Goal: Task Accomplishment & Management: Complete application form

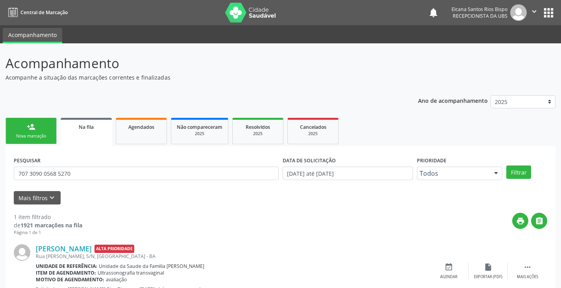
scroll to position [32, 0]
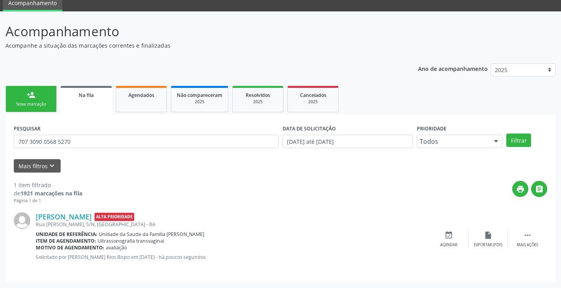
click at [35, 106] on div "Nova marcação" at bounding box center [30, 104] width 39 height 6
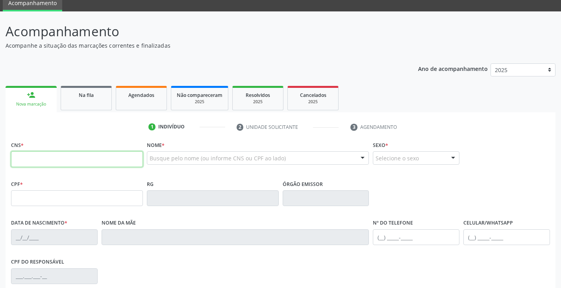
click at [94, 163] on input "text" at bounding box center [77, 159] width 132 height 16
type input "706 0068 8703 5549"
type input "859.825.815-69"
type input "[DATE]"
type input "[PERSON_NAME]"
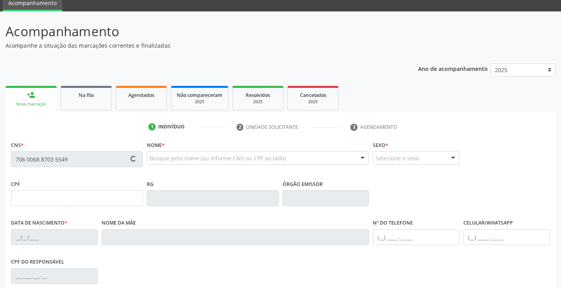
type input "[PHONE_NUMBER]"
type input "S/N"
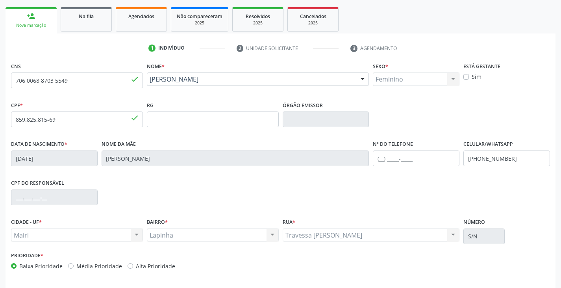
scroll to position [139, 0]
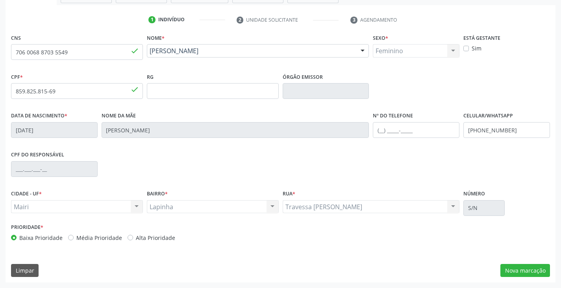
click at [167, 235] on label "Alta Prioridade" at bounding box center [155, 237] width 39 height 8
click at [133, 235] on input "Alta Prioridade" at bounding box center [130, 236] width 6 height 7
radio input "true"
click at [525, 267] on button "Nova marcação" at bounding box center [525, 270] width 50 height 13
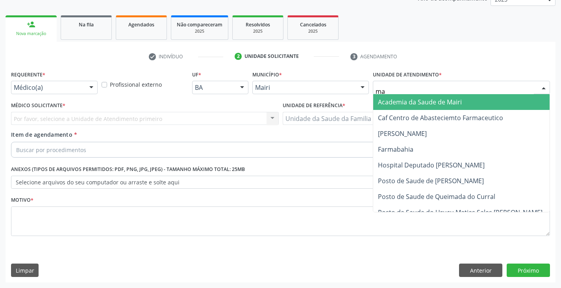
type input "mar"
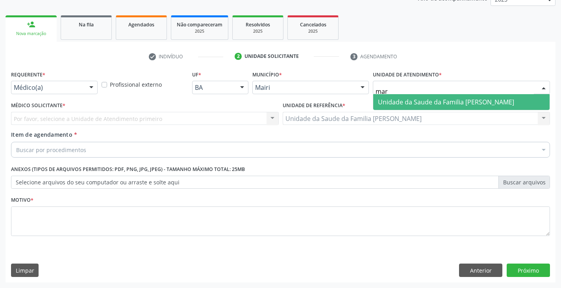
click at [383, 105] on span "Unidade da Saude da Familia [PERSON_NAME]" at bounding box center [446, 102] width 136 height 9
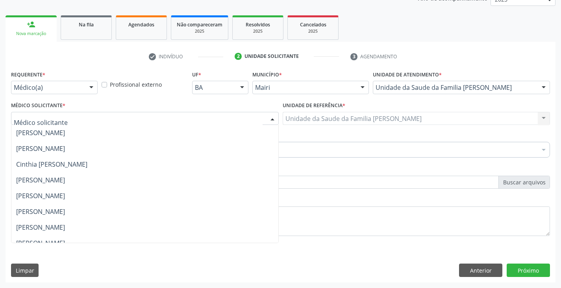
scroll to position [103, 0]
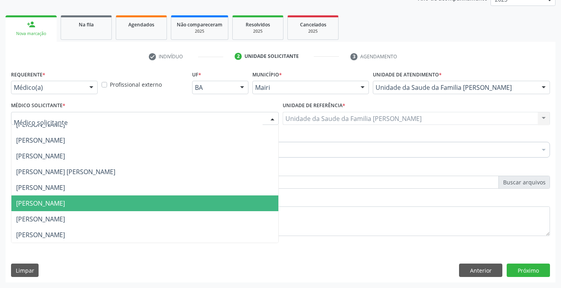
click at [38, 202] on span "[PERSON_NAME]" at bounding box center [40, 203] width 49 height 9
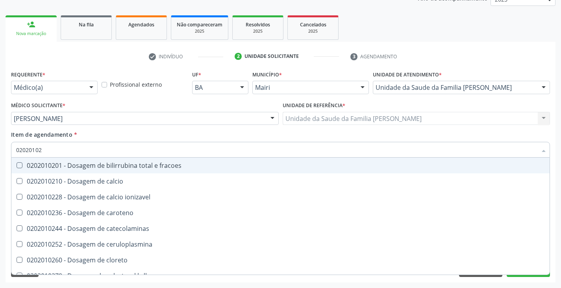
type input "020201029"
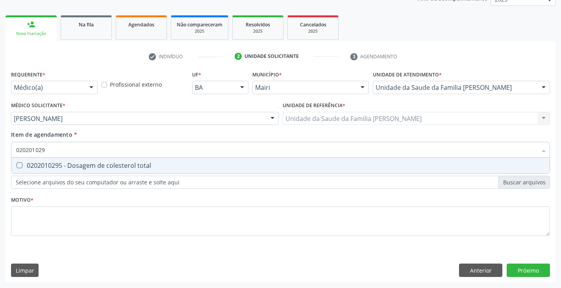
click at [59, 165] on div "0202010295 - Dosagem de colesterol total" at bounding box center [280, 165] width 528 height 6
checkbox total "true"
type input "02020102"
checkbox total "false"
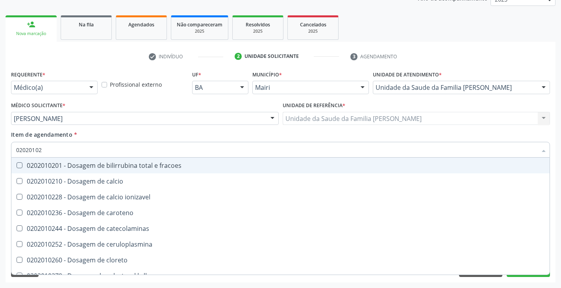
type input "0202010"
checkbox total "false"
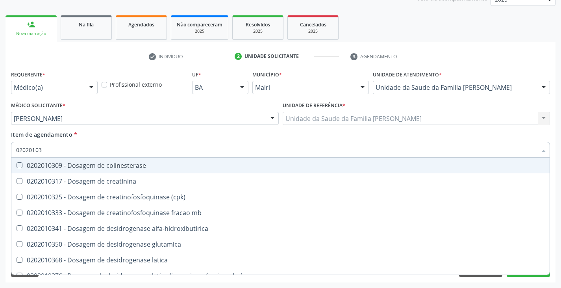
type input "020201031"
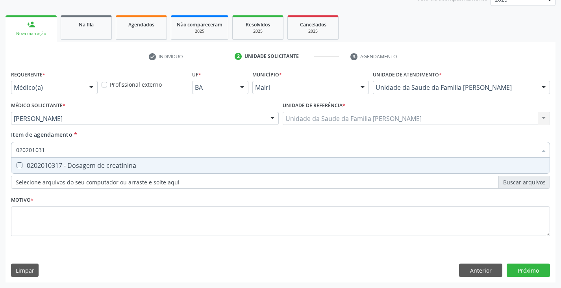
click at [59, 166] on div "0202010317 - Dosagem de creatinina" at bounding box center [280, 165] width 528 height 6
checkbox creatinina "true"
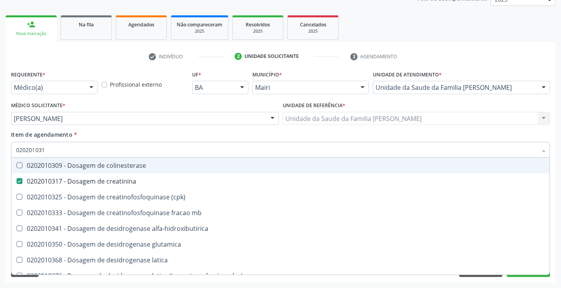
type input "02020103"
checkbox colinesterase "false"
type input "0202010"
checkbox creatinina "false"
type input "0202010600"
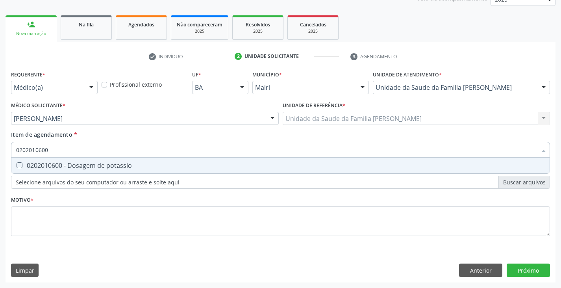
click at [59, 166] on div "0202010600 - Dosagem de potassio" at bounding box center [280, 165] width 528 height 6
checkbox potassio "true"
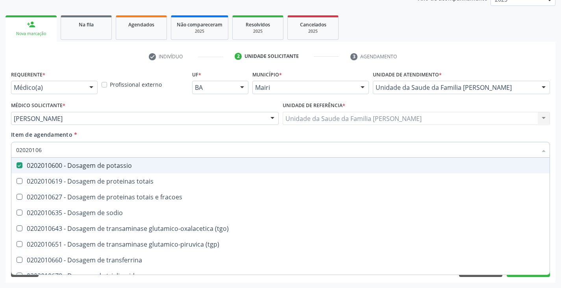
type input "020201067"
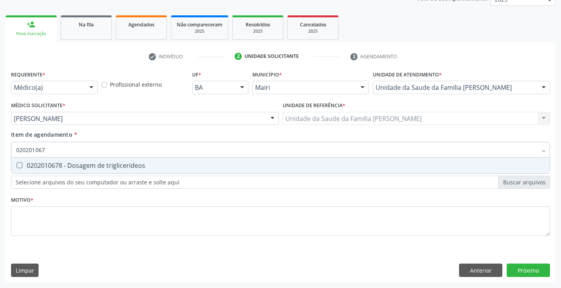
click at [59, 166] on div "0202010678 - Dosagem de triglicerideos" at bounding box center [280, 165] width 528 height 6
checkbox triglicerideos "true"
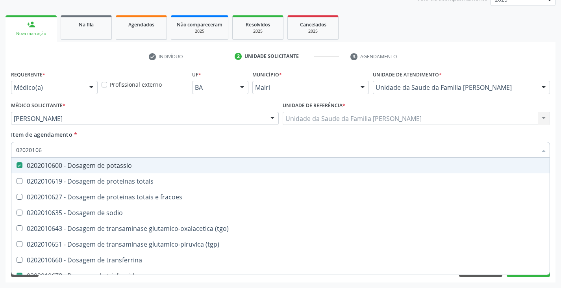
type input "0202010"
checkbox potassio "false"
checkbox triglicerideos "false"
type input "020201047"
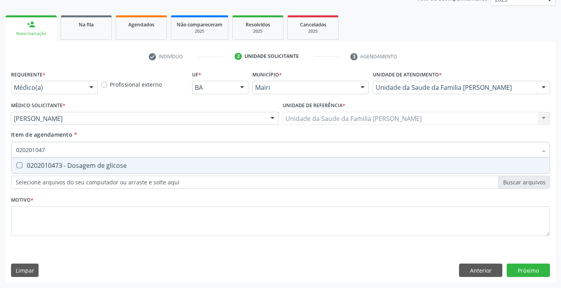
click at [59, 166] on div "0202010473 - Dosagem de glicose" at bounding box center [280, 165] width 528 height 6
checkbox glicose "true"
type input "02020104"
checkbox glicose "false"
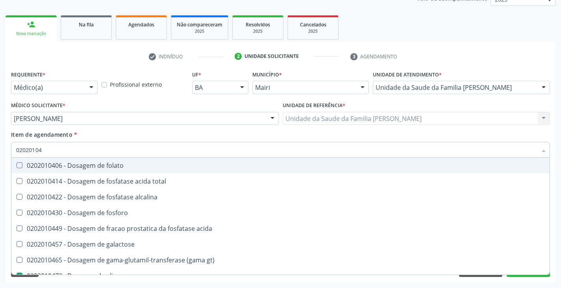
type input "0202010"
checkbox glicose "false"
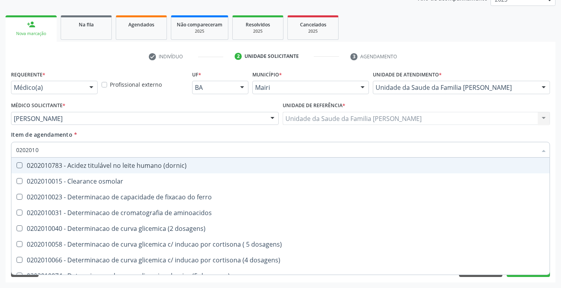
type input "02020102"
checkbox ivy "true"
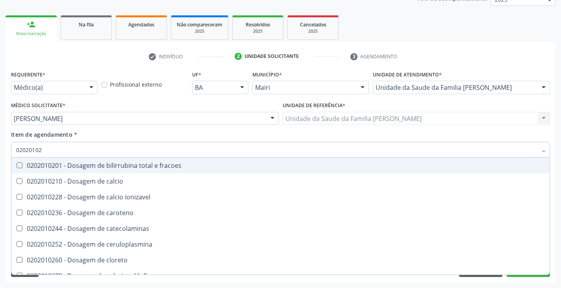
type input "020201029"
checkbox fracoes "true"
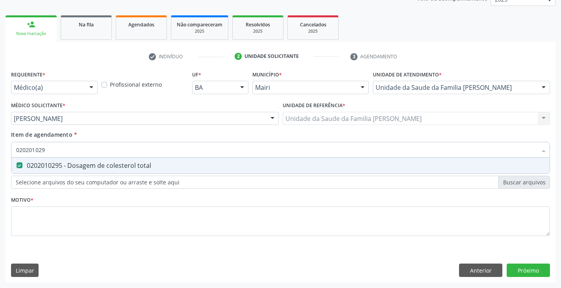
type input "02020102"
checkbox total "false"
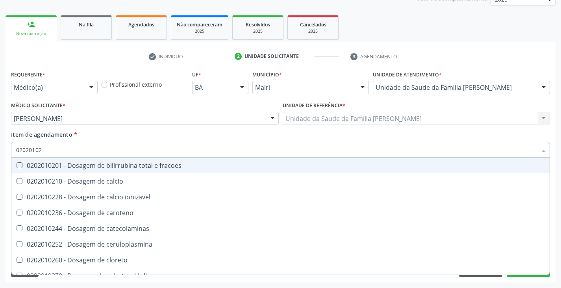
type input "020201027"
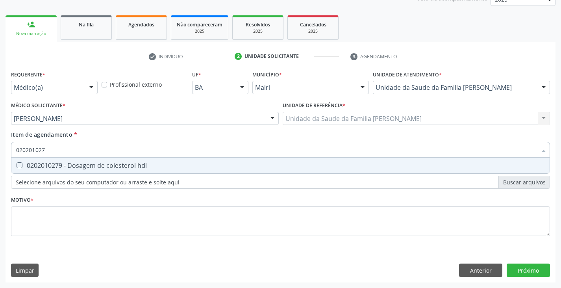
click at [59, 166] on div "0202010279 - Dosagem de colesterol hdl" at bounding box center [280, 165] width 528 height 6
checkbox hdl "true"
type input "02020102"
checkbox hdl "false"
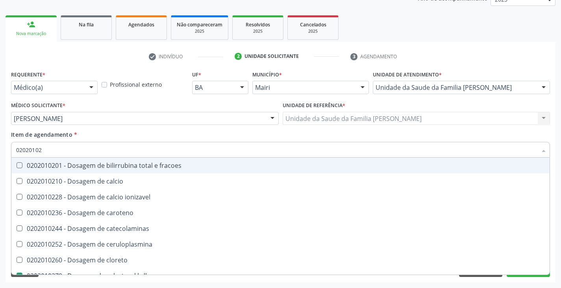
type input "020201028"
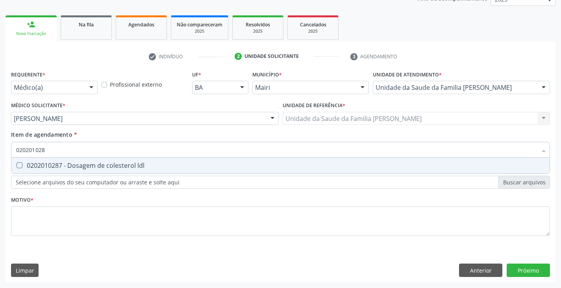
click at [59, 166] on div "0202010287 - Dosagem de colesterol ldl" at bounding box center [280, 165] width 528 height 6
checkbox ldl "true"
type input "02020102"
checkbox ldl "false"
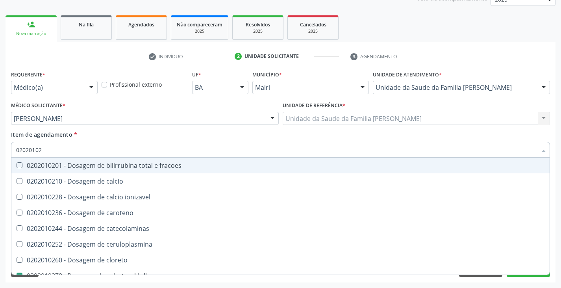
type input "0202010"
checkbox hdl "false"
checkbox ldl "false"
checkbox total "false"
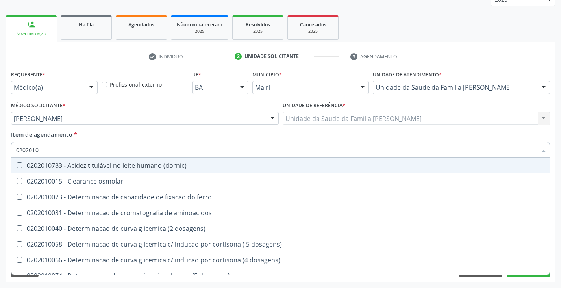
type input "020201"
checkbox hdl "false"
checkbox ldl "false"
checkbox total "false"
checkbox creatinina "false"
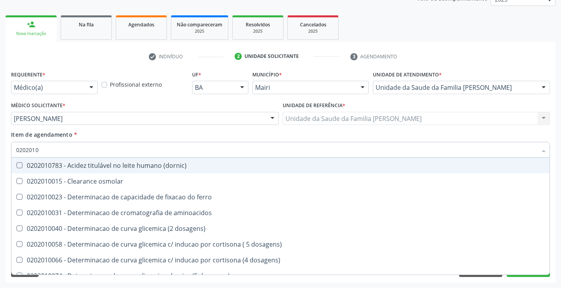
checkbox alfa-hidroxibutirica "true"
checkbox glutamica "true"
checkbox latica "true"
checkbox ferritina "true"
checkbox glicose "false"
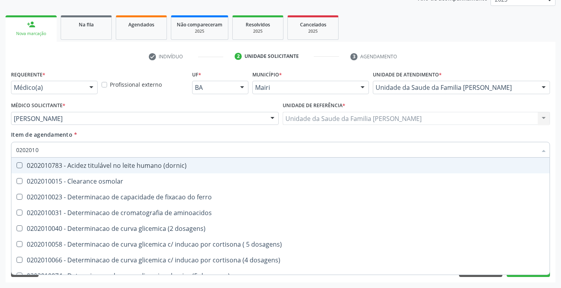
checkbox magnesio "true"
checkbox potassio "false"
checkbox triglicerideos "false"
checkbox ureia "true"
type input "02020"
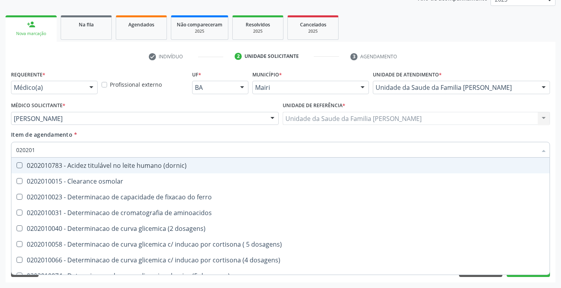
checkbox hdl "false"
checkbox ldl "false"
checkbox total "false"
checkbox creatinina "false"
checkbox glicose "false"
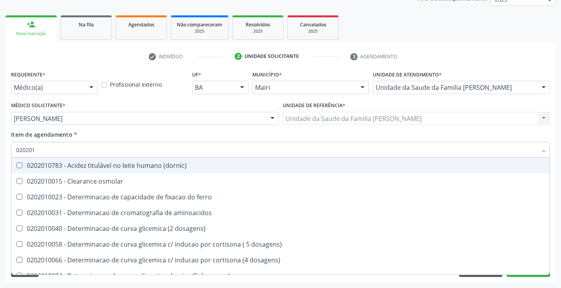
checkbox potassio "false"
checkbox triglicerideos "false"
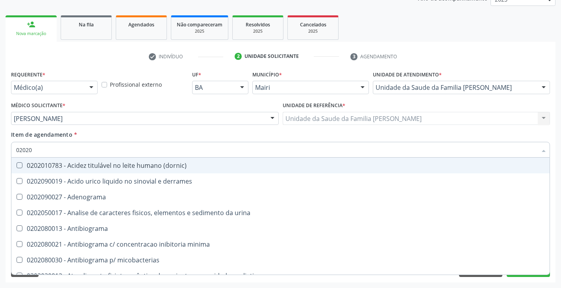
type input "020203"
checkbox hdl "false"
checkbox ldl "false"
checkbox total "false"
checkbox creatinina "false"
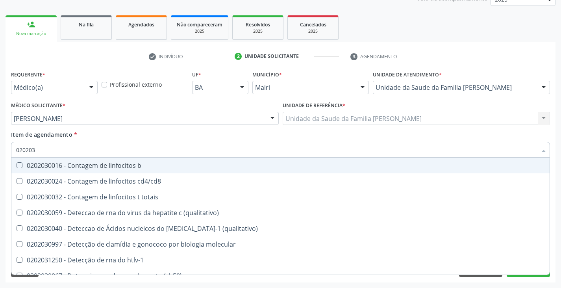
type input "0202038"
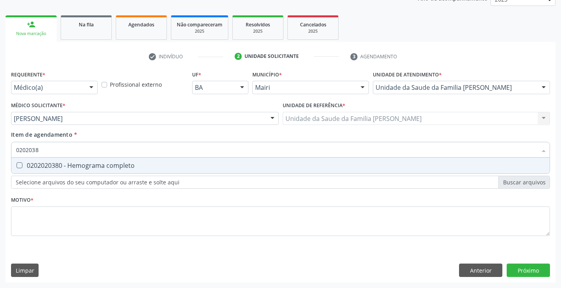
click at [59, 166] on div "0202020380 - Hemograma completo" at bounding box center [280, 165] width 528 height 6
checkbox completo "true"
type input "020203"
checkbox completo "false"
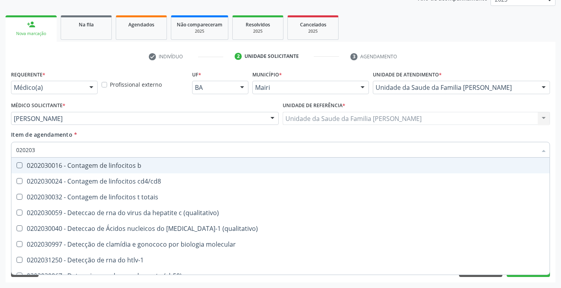
type input "02020"
checkbox completo "false"
checkbox bacterianas "true"
checkbox hiv-1 "true"
checkbox c "true"
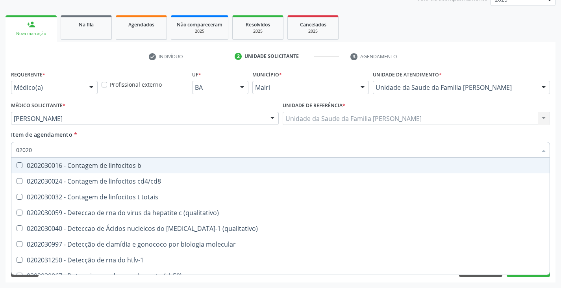
checkbox gestantes "true"
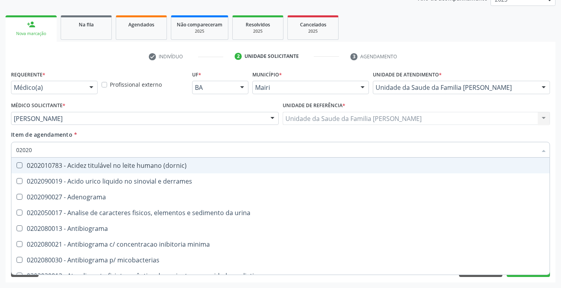
type input "020201"
checkbox \(qualitativo\) "true"
checkbox molecular "true"
checkbox htlv-1 "true"
checkbox \(ch50\) "true"
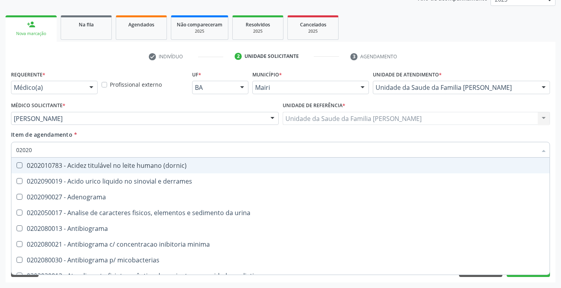
checkbox -duke "true"
checkbox d "true"
checkbox mandelico "true"
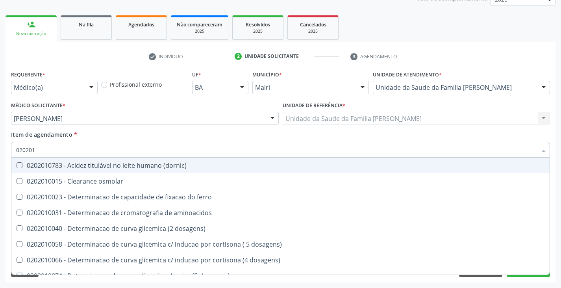
type input "0202010"
checkbox fracoes "true"
checkbox calcio "true"
checkbox ionizavel "true"
checkbox catecolaminas "true"
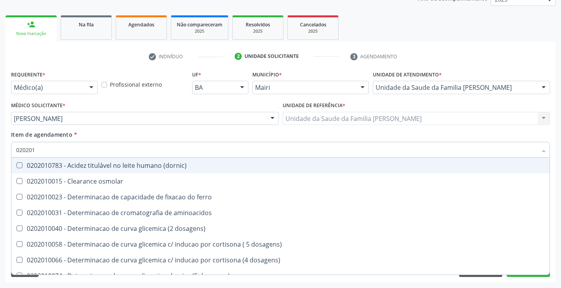
checkbox hdl "false"
checkbox ldl "false"
checkbox total "false"
checkbox creatinina "false"
checkbox ferritina "true"
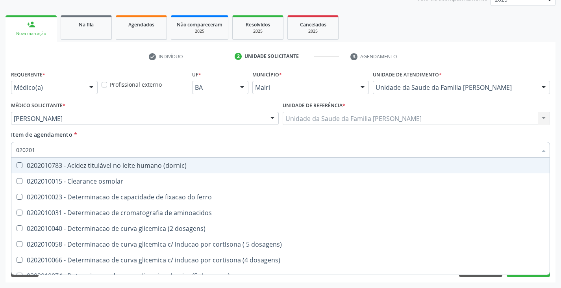
checkbox glicose "false"
checkbox hidroxiprolina "true"
checkbox piruvato "true"
checkbox potassio "false"
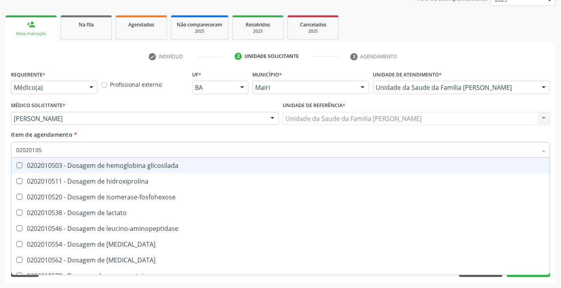
type input "020201050"
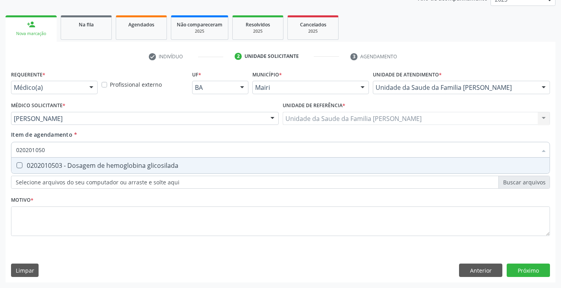
click at [59, 166] on div "0202010503 - Dosagem de hemoglobina glicosilada" at bounding box center [280, 165] width 528 height 6
checkbox glicosilada "true"
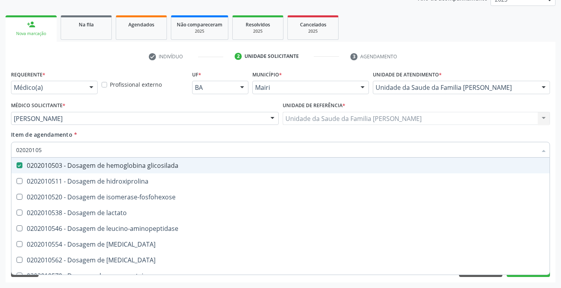
type input "0202010"
checkbox glicosilada "false"
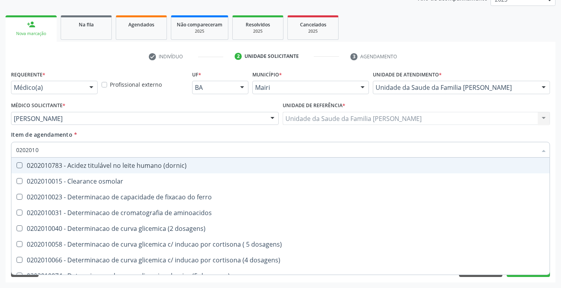
type input "020201"
checkbox hdl "false"
checkbox ldl "false"
checkbox total "false"
checkbox creatinina "false"
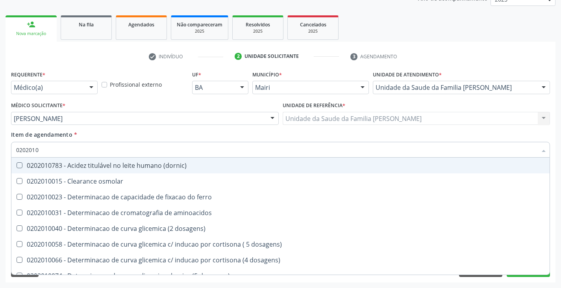
checkbox alfa-hidroxibutirica "true"
checkbox glutamica "true"
checkbox latica "true"
checkbox ferritina "true"
checkbox glicose "false"
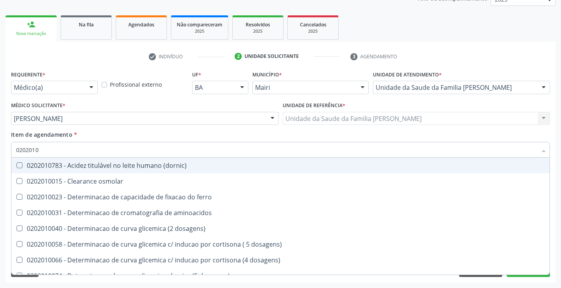
checkbox glicosilada "false"
checkbox magnesio "true"
checkbox porfirinas "true"
checkbox potassio "false"
checkbox triglicerideos "false"
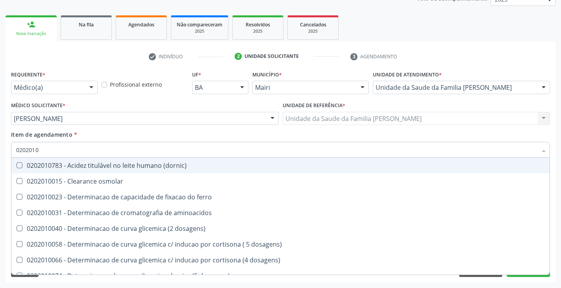
checkbox ureia "true"
type input "02020"
checkbox hdl "false"
checkbox ldl "false"
checkbox total "false"
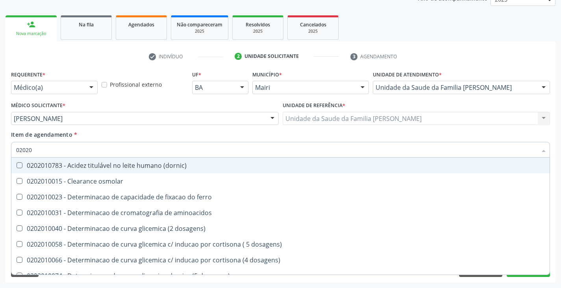
checkbox creatinina "false"
checkbox glicose "false"
checkbox glicosilada "false"
checkbox potassio "false"
checkbox triglicerideos "false"
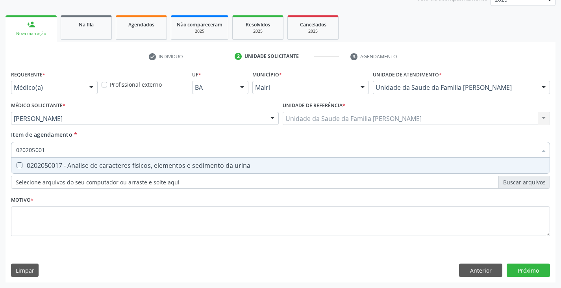
type input "0202050017"
click at [59, 166] on div "0202050017 - Analise de caracteres fisicos, elementos e sedimento da urina" at bounding box center [280, 165] width 528 height 6
checkbox urina "true"
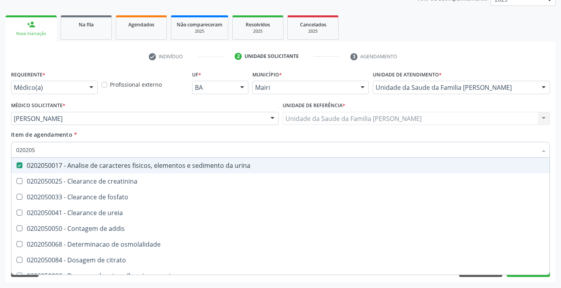
type input "02020"
checkbox urina "false"
checkbox ureia "true"
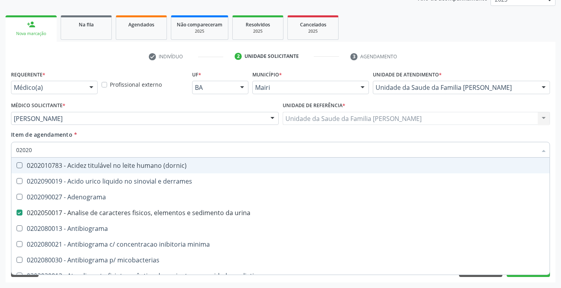
type input "020204"
checkbox urina "false"
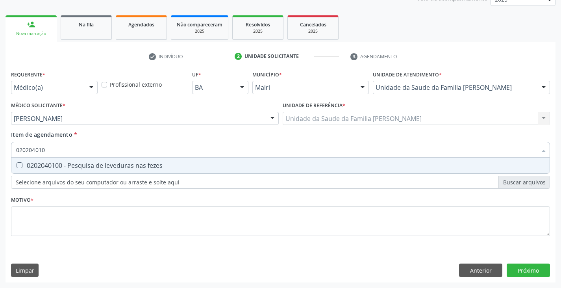
type input "0202040100"
click at [59, 166] on div "0202040100 - Pesquisa de leveduras nas fezes" at bounding box center [280, 165] width 528 height 6
checkbox fezes "true"
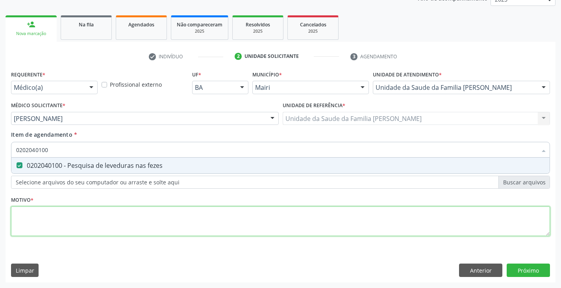
click at [63, 227] on div "Requerente * Médico(a) Médico(a) Enfermeiro(a) Paciente Nenhum resultado encont…" at bounding box center [280, 157] width 538 height 178
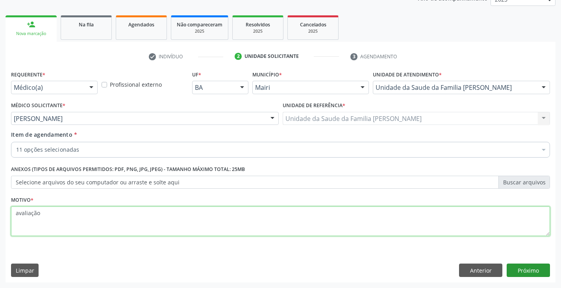
type textarea "avaliação"
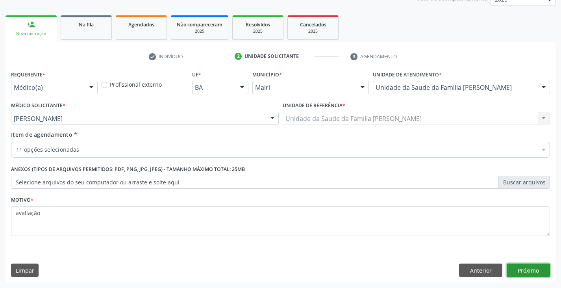
click at [535, 265] on button "Próximo" at bounding box center [527, 269] width 43 height 13
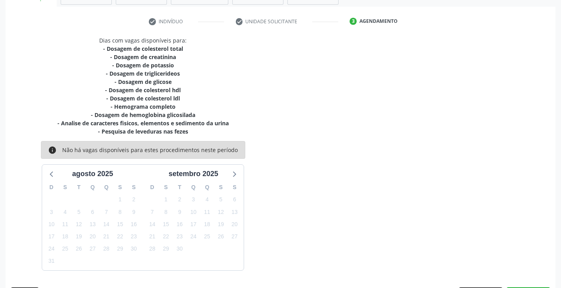
scroll to position [160, 0]
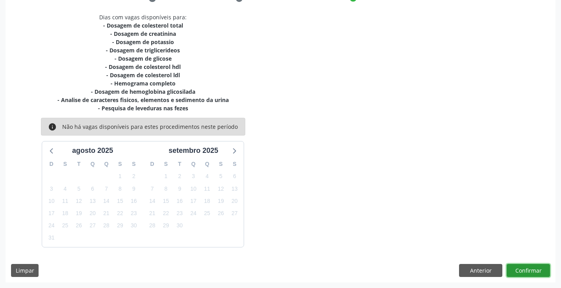
click at [527, 269] on button "Confirmar" at bounding box center [527, 270] width 43 height 13
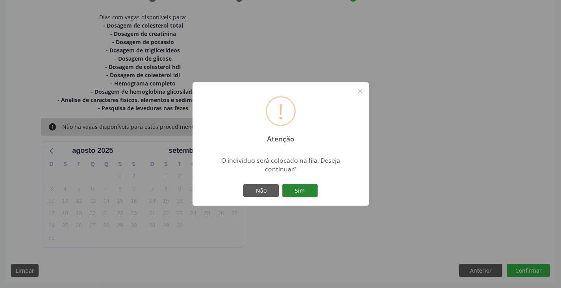
click at [301, 188] on button "Sim" at bounding box center [299, 190] width 35 height 13
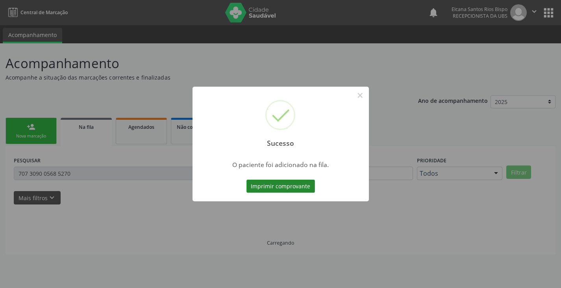
scroll to position [0, 0]
click at [285, 190] on button "Imprimir comprovante" at bounding box center [280, 185] width 68 height 13
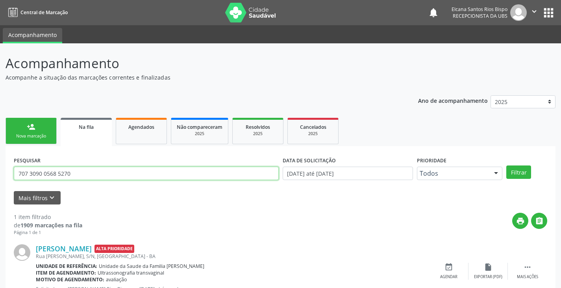
drag, startPoint x: 72, startPoint y: 172, endPoint x: 0, endPoint y: 182, distance: 72.8
click at [1, 182] on div "Acompanhamento Acompanhe a situação das marcações correntes e finalizadas Relat…" at bounding box center [280, 181] width 561 height 276
paste input "6 0068 8703 5549"
type input "706 0068 8703 5549"
click at [506, 165] on button "Filtrar" at bounding box center [518, 171] width 25 height 13
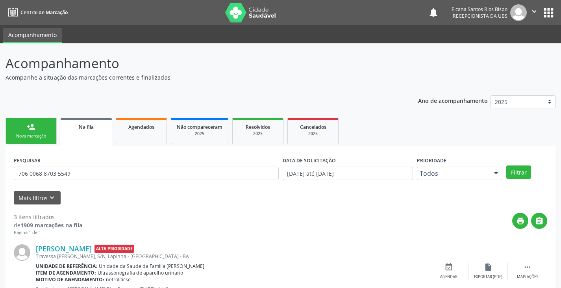
click at [27, 135] on div "Nova marcação" at bounding box center [30, 136] width 39 height 6
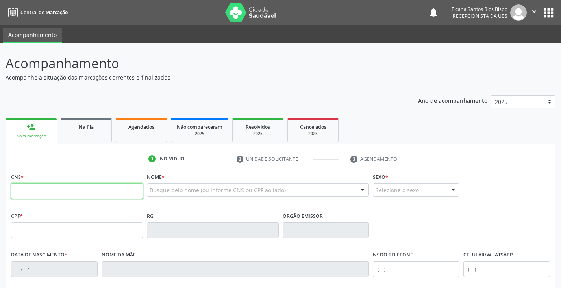
click at [95, 192] on input "text" at bounding box center [77, 191] width 132 height 16
type input "706 9031 3847 2430"
type input "2[DATE]"
type input "[PHONE_NUMBER]"
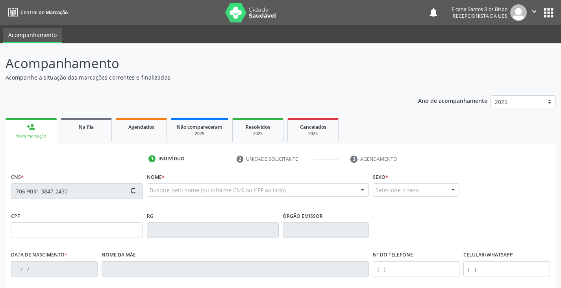
type input "84"
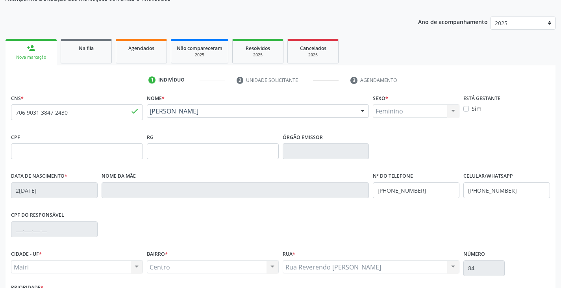
scroll to position [118, 0]
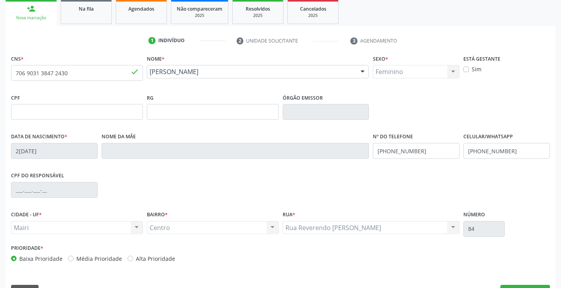
click at [157, 258] on label "Alta Prioridade" at bounding box center [155, 258] width 39 height 8
click at [133, 258] on input "Alta Prioridade" at bounding box center [130, 257] width 6 height 7
radio input "true"
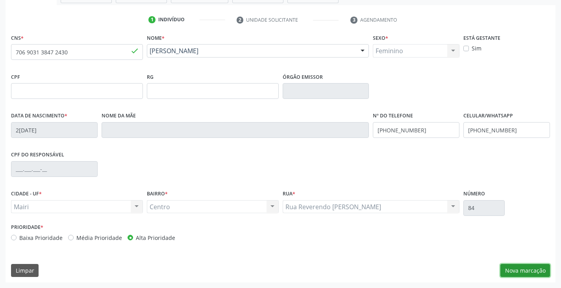
click at [535, 274] on button "Nova marcação" at bounding box center [525, 270] width 50 height 13
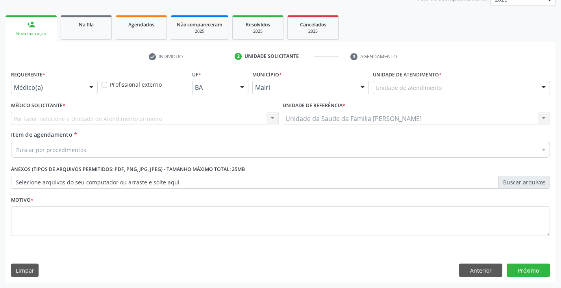
scroll to position [102, 0]
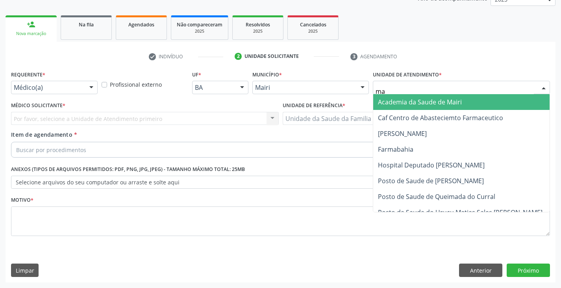
type input "mar"
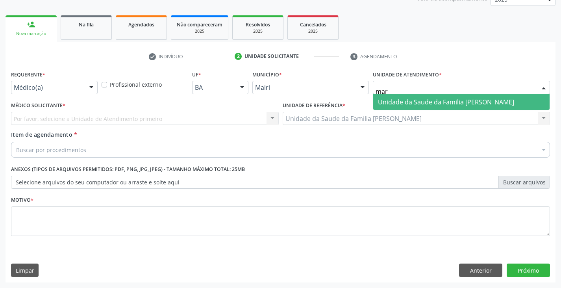
click at [430, 105] on span "Unidade da Saude da Familia [PERSON_NAME]" at bounding box center [446, 102] width 136 height 9
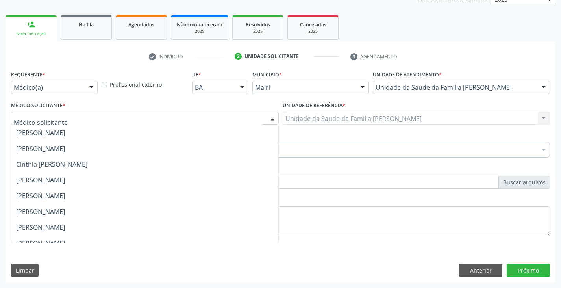
scroll to position [103, 0]
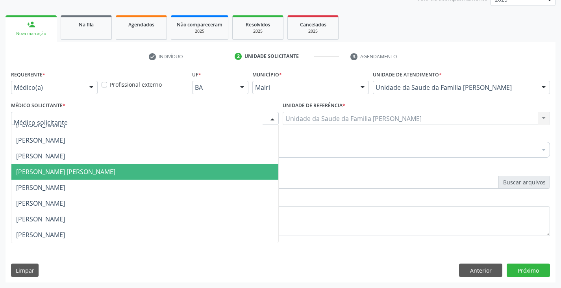
click at [58, 172] on span "[PERSON_NAME] [PERSON_NAME]" at bounding box center [65, 171] width 99 height 9
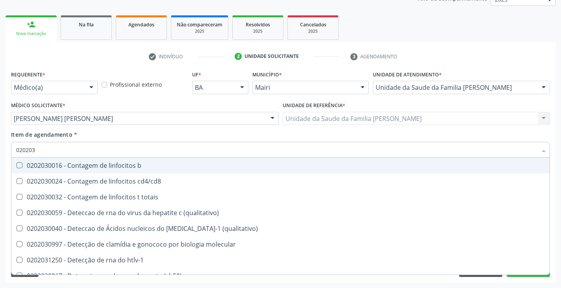
type input "0202038"
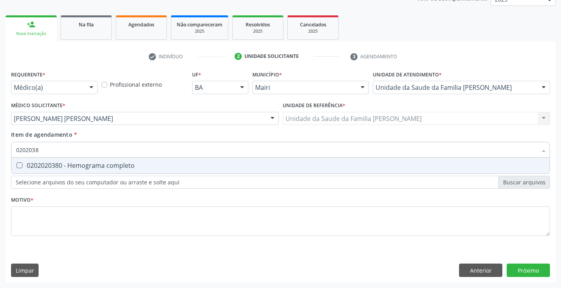
click at [82, 167] on div "0202020380 - Hemograma completo" at bounding box center [280, 165] width 528 height 6
checkbox completo "true"
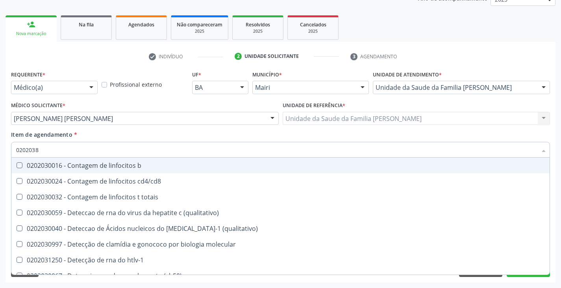
type input "020203"
checkbox b "false"
type input "02020"
checkbox completo "false"
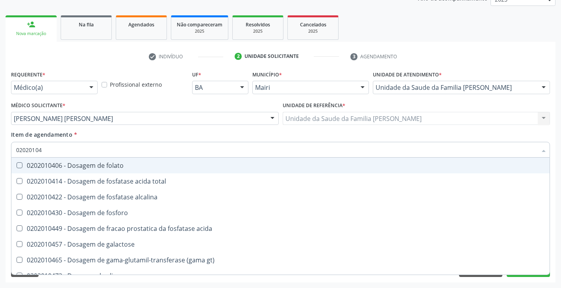
type input "020201047"
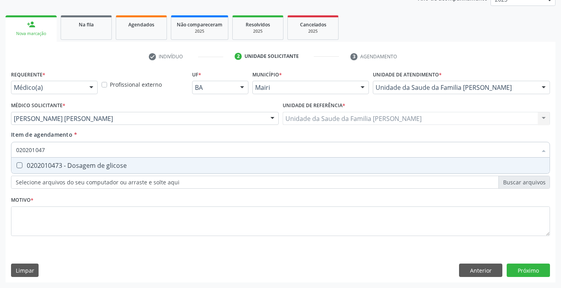
click at [82, 168] on div "0202010473 - Dosagem de glicose" at bounding box center [280, 165] width 528 height 6
checkbox glicose "true"
type input "02020104"
checkbox glicose "false"
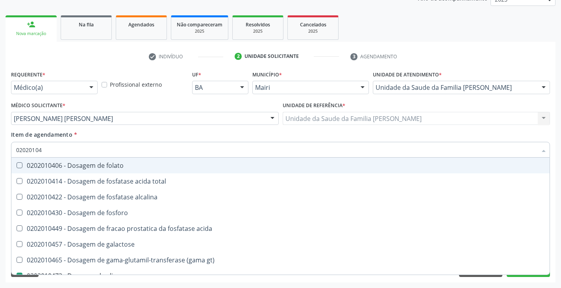
type input "0202010"
checkbox glicose "false"
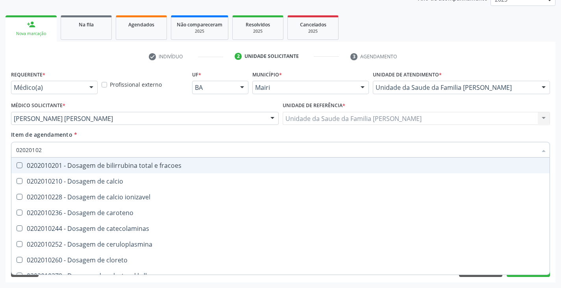
type input "020201029"
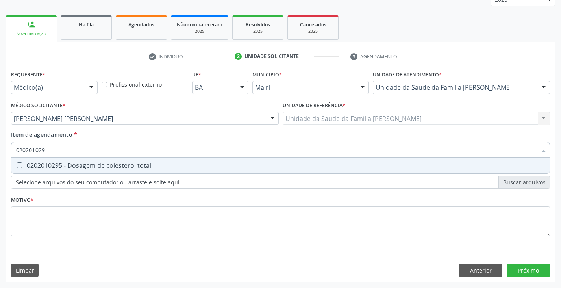
click at [82, 168] on div "0202010295 - Dosagem de colesterol total" at bounding box center [280, 165] width 528 height 6
checkbox total "true"
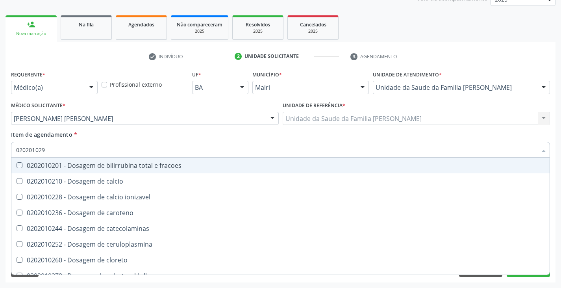
type input "02020102"
checkbox fracoes "false"
type input "020201028"
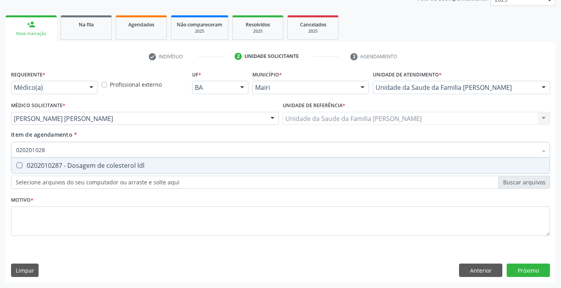
click at [82, 168] on div "0202010287 - Dosagem de colesterol ldl" at bounding box center [280, 165] width 528 height 6
checkbox ldl "true"
type input "02020102"
checkbox ldl "false"
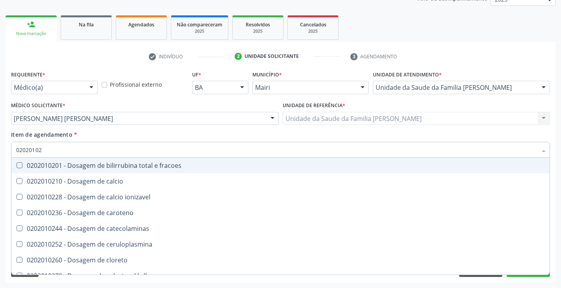
type input "020201027"
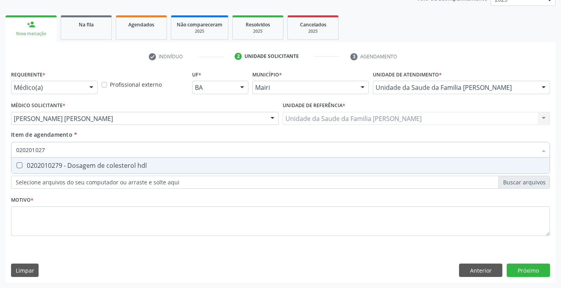
click at [82, 168] on div "0202010279 - Dosagem de colesterol hdl" at bounding box center [280, 165] width 528 height 6
checkbox hdl "true"
type input "02020102"
checkbox hdl "false"
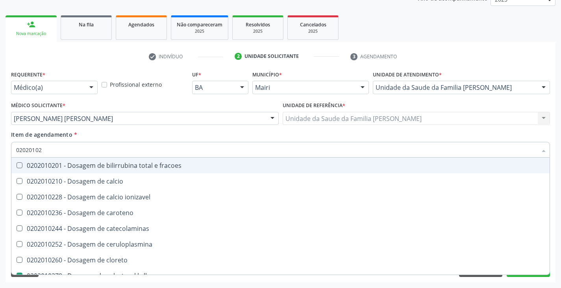
type input "0202010"
checkbox hdl "false"
checkbox ldl "false"
checkbox total "false"
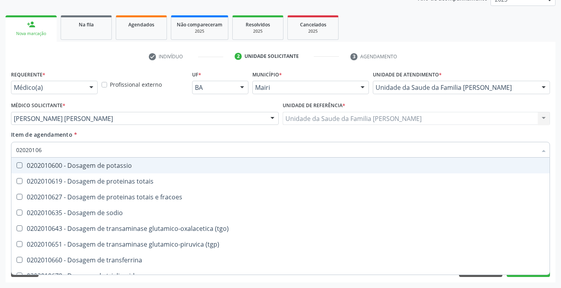
type input "020201067"
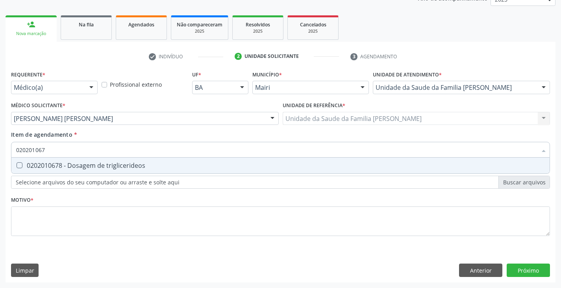
click at [82, 168] on div "0202010678 - Dosagem de triglicerideos" at bounding box center [280, 165] width 528 height 6
checkbox triglicerideos "true"
type input "02020106"
checkbox triglicerideos "false"
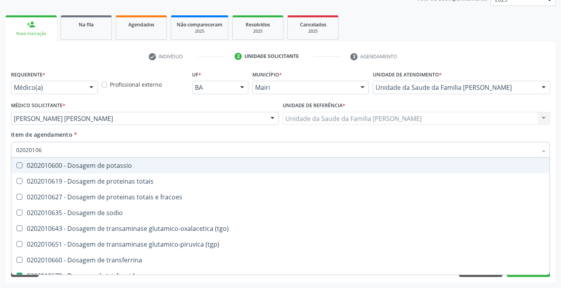
type input "020201064"
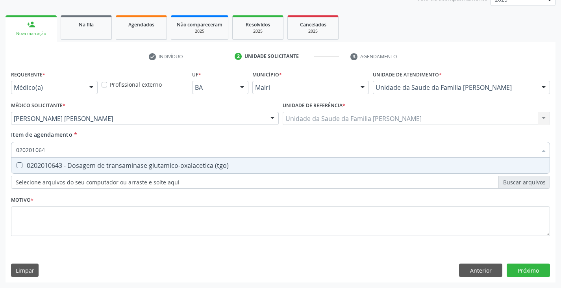
click at [82, 168] on div "0202010643 - Dosagem de transaminase glutamico-oxalacetica (tgo)" at bounding box center [280, 165] width 528 height 6
checkbox \(tgo\) "true"
type input "02020106"
checkbox \(tgo\) "false"
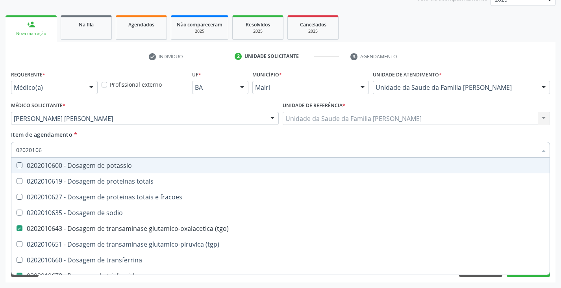
type input "020201065"
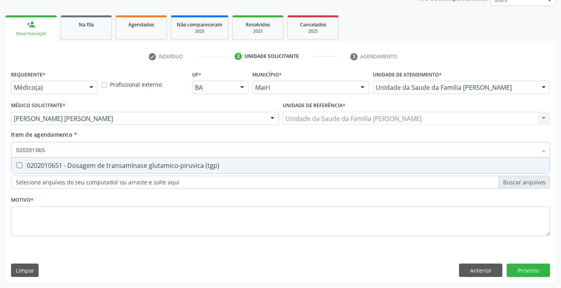
click at [82, 168] on div "0202010651 - Dosagem de transaminase glutamico-piruvica (tgp)" at bounding box center [280, 165] width 528 height 6
checkbox \(tgp\) "true"
type input "02020106"
checkbox \(tgp\) "false"
type input "020201069"
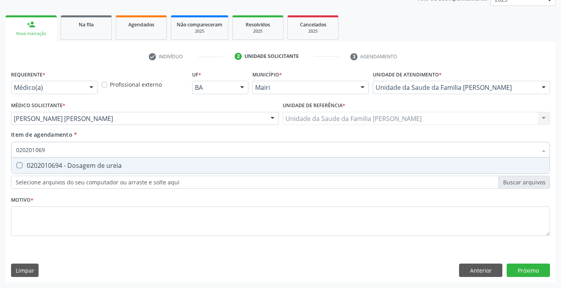
click at [82, 168] on div "0202010694 - Dosagem de ureia" at bounding box center [280, 165] width 528 height 6
checkbox ureia "true"
type input "02020106"
click at [82, 168] on div "0202010317 - Dosagem de creatinina" at bounding box center [280, 165] width 528 height 6
click at [82, 168] on div "0202010635 - Dosagem de sodio" at bounding box center [280, 165] width 528 height 6
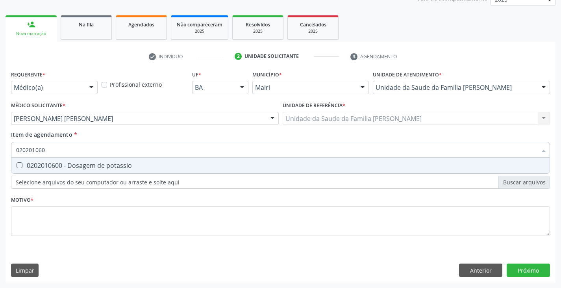
click at [82, 168] on div "0202010600 - Dosagem de potassio" at bounding box center [280, 165] width 528 height 6
click at [82, 168] on div "0202010120 - Dosagem de acido urico" at bounding box center [280, 165] width 528 height 6
click at [82, 168] on div "0202040100 - Pesquisa de leveduras nas fezes" at bounding box center [280, 165] width 528 height 6
click at [82, 168] on div "0202050017 - Analise de caracteres fisicos, elementos e sedimento da urina" at bounding box center [280, 165] width 528 height 6
click at [82, 168] on div "0202010503 - Dosagem de hemoglobina glicosilada" at bounding box center [280, 165] width 528 height 6
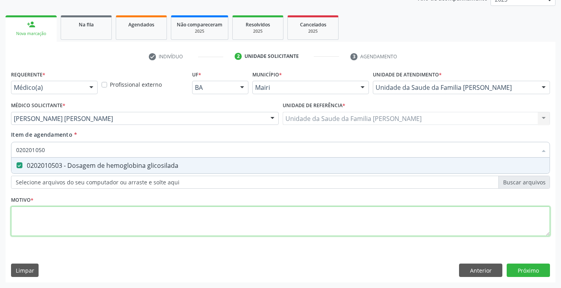
click at [72, 215] on div "Requerente * Médico(a) Médico(a) Enfermeiro(a) Paciente Nenhum resultado encont…" at bounding box center [280, 157] width 538 height 178
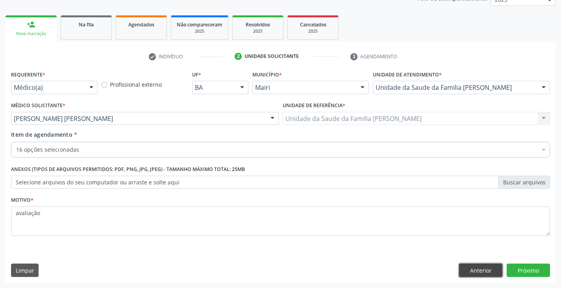
click at [480, 268] on button "Anterior" at bounding box center [480, 269] width 43 height 13
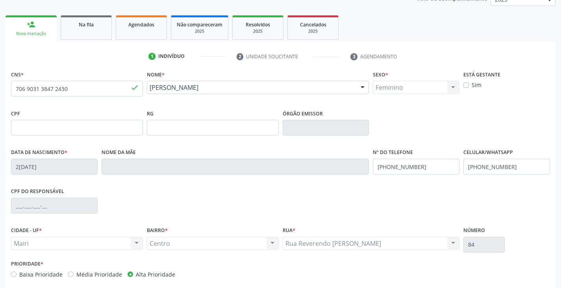
scroll to position [139, 0]
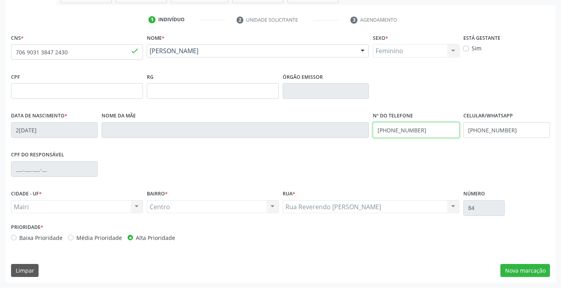
click at [357, 130] on div "Data de nascimento * [DATE] Nome da mãe Nº do Telefone [PHONE_NUMBER] Celular/W…" at bounding box center [280, 129] width 542 height 39
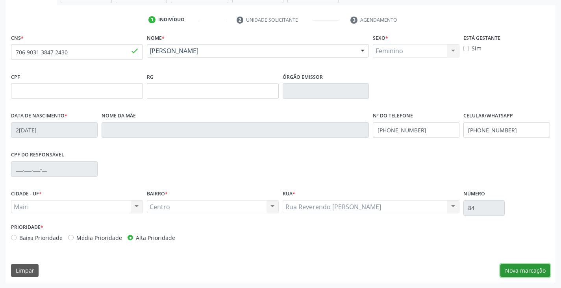
click at [536, 269] on button "Nova marcação" at bounding box center [525, 270] width 50 height 13
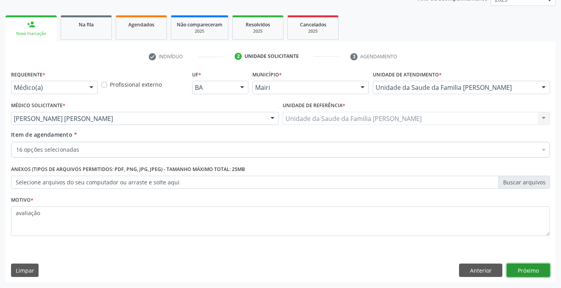
click at [536, 269] on button "Próximo" at bounding box center [527, 269] width 43 height 13
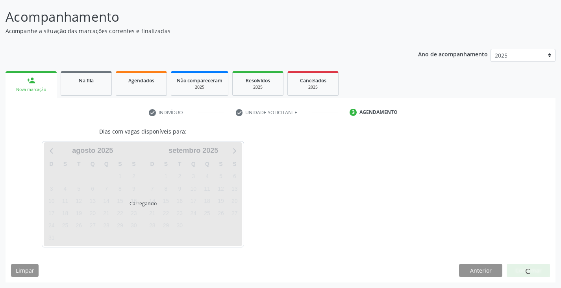
scroll to position [70, 0]
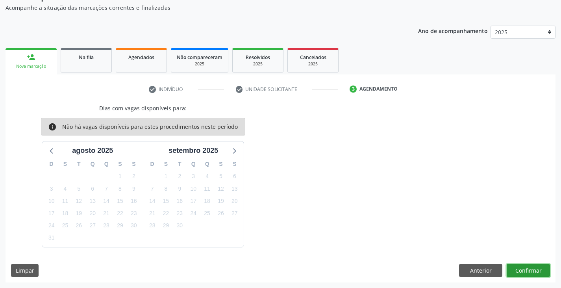
click at [516, 273] on button "Confirmar" at bounding box center [527, 270] width 43 height 13
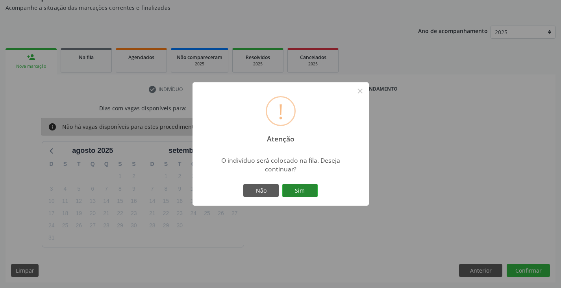
click at [306, 190] on button "Sim" at bounding box center [299, 190] width 35 height 13
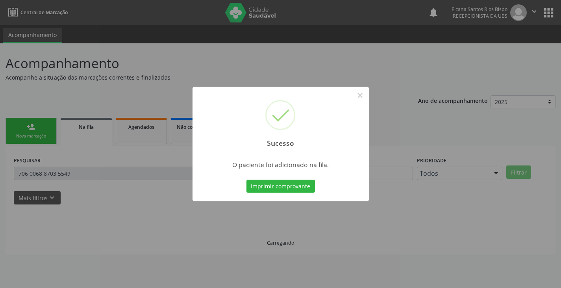
scroll to position [0, 0]
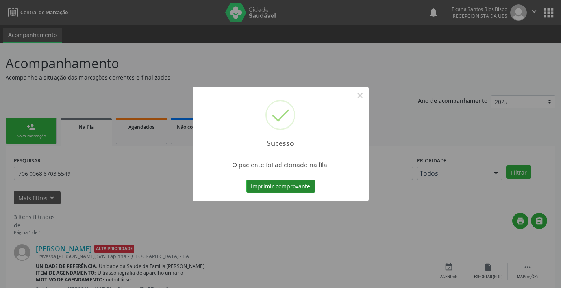
click at [303, 183] on button "Imprimir comprovante" at bounding box center [280, 185] width 68 height 13
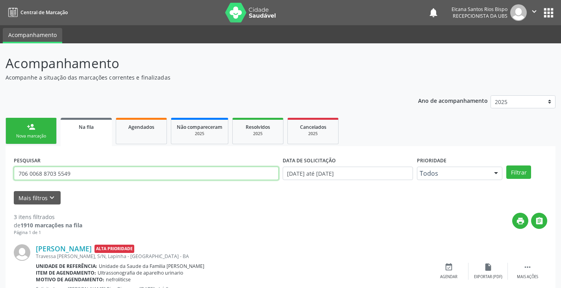
drag, startPoint x: 72, startPoint y: 177, endPoint x: 0, endPoint y: 183, distance: 71.9
click at [0, 183] on div "Acompanhamento Acompanhe a situação das marcações correntes e finalizadas Relat…" at bounding box center [280, 251] width 561 height 417
paste input "9031 3847 2430"
click at [506, 165] on button "Filtrar" at bounding box center [518, 171] width 25 height 13
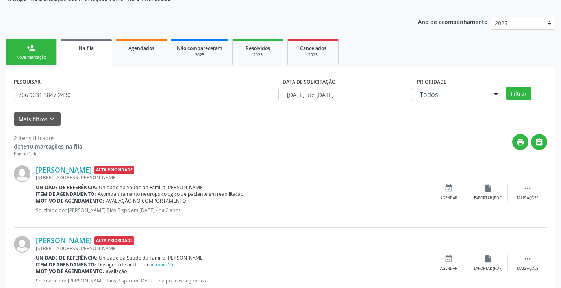
scroll to position [102, 0]
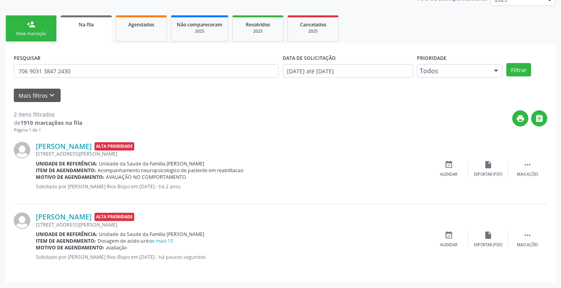
click at [36, 28] on link "person_add Nova marcação" at bounding box center [31, 28] width 51 height 26
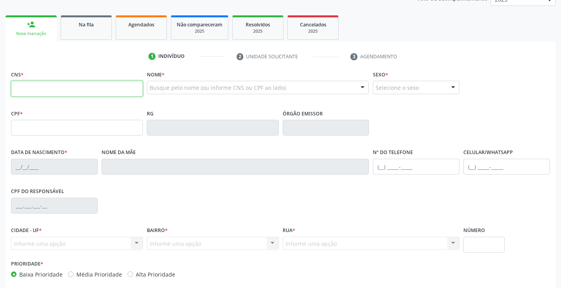
click at [52, 94] on input "text" at bounding box center [77, 89] width 132 height 16
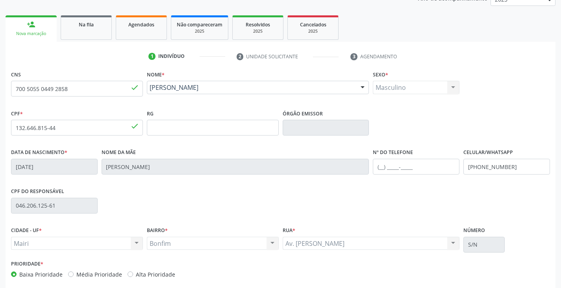
scroll to position [139, 0]
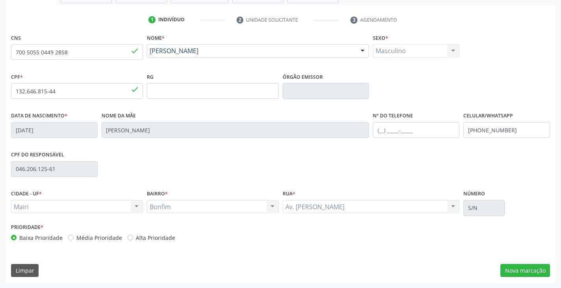
click at [150, 231] on div "Prioridade * Baixa Prioridade Média Prioridade Alta Prioridade" at bounding box center [144, 231] width 267 height 20
click at [150, 236] on label "Alta Prioridade" at bounding box center [155, 237] width 39 height 8
click at [133, 236] on input "Alta Prioridade" at bounding box center [130, 236] width 6 height 7
drag, startPoint x: 516, startPoint y: 126, endPoint x: 453, endPoint y: 133, distance: 63.7
click at [453, 133] on div "Data de nascimento * [DATE] Nome da mãe [PERSON_NAME] Nº do Telefone Celular/Wh…" at bounding box center [280, 129] width 542 height 39
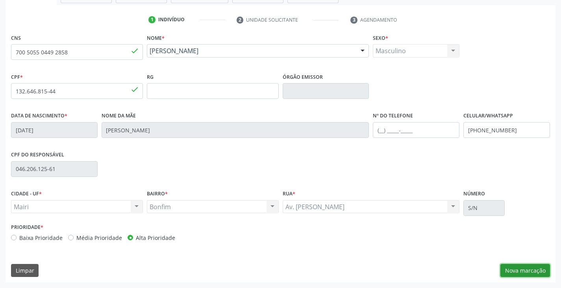
click at [528, 266] on button "Nova marcação" at bounding box center [525, 270] width 50 height 13
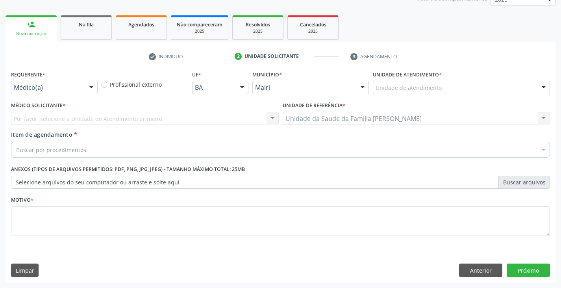
scroll to position [102, 0]
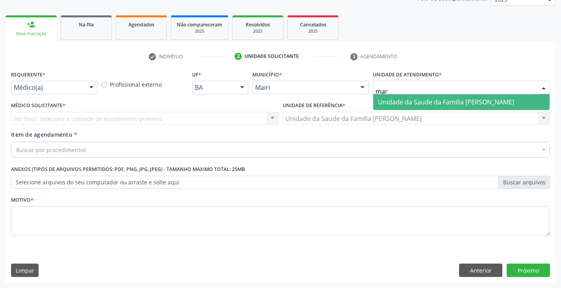
click at [407, 105] on span "Unidade da Saude da Familia [PERSON_NAME]" at bounding box center [446, 102] width 136 height 9
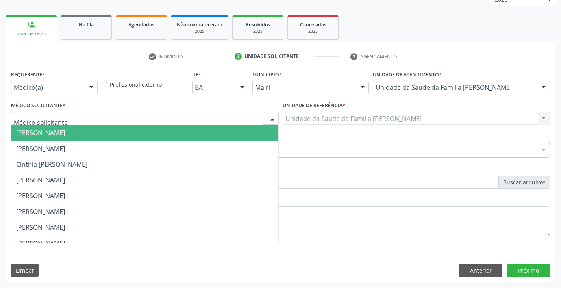
scroll to position [103, 0]
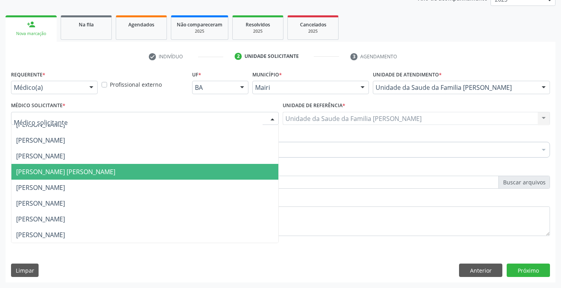
click at [30, 170] on span "[PERSON_NAME] [PERSON_NAME]" at bounding box center [65, 171] width 99 height 9
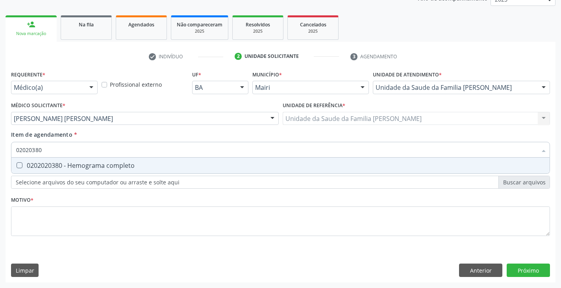
click at [25, 167] on div "0202020380 - Hemograma completo" at bounding box center [280, 165] width 528 height 6
click at [25, 167] on div "0202010295 - Dosagem de colesterol total" at bounding box center [280, 165] width 528 height 6
click at [25, 167] on div "0202010287 - Dosagem de colesterol ldl" at bounding box center [280, 165] width 528 height 6
click at [25, 167] on div "0202010279 - Dosagem de colesterol hdl" at bounding box center [280, 165] width 528 height 6
click at [25, 167] on div "0202010473 - Dosagem de glicose" at bounding box center [280, 165] width 528 height 6
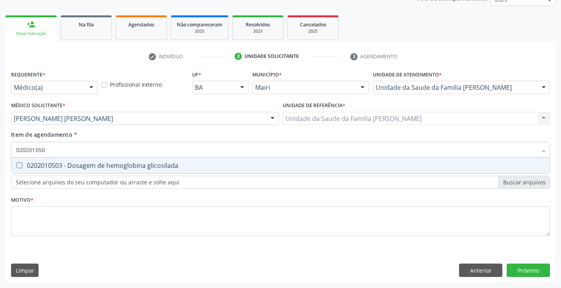
click at [25, 167] on div "0202010503 - Dosagem de hemoglobina glicosilada" at bounding box center [280, 165] width 528 height 6
click at [25, 167] on div "0202010694 - Dosagem de ureia" at bounding box center [280, 165] width 528 height 6
click at [25, 167] on div "0202010678 - Dosagem de triglicerideos" at bounding box center [280, 165] width 528 height 6
click at [25, 167] on div "0202010643 - Dosagem de transaminase glutamico-oxalacetica (tgo)" at bounding box center [280, 165] width 528 height 6
click at [25, 167] on div "0202010651 - Dosagem de transaminase glutamico-piruvica (tgp)" at bounding box center [280, 165] width 528 height 6
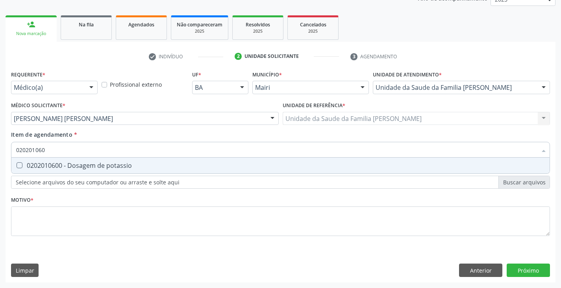
click at [25, 167] on div "0202010600 - Dosagem de potassio" at bounding box center [280, 165] width 528 height 6
click at [25, 167] on div "0202010635 - Dosagem de sodio" at bounding box center [280, 165] width 528 height 6
click at [25, 168] on div "0202010317 - Dosagem de creatinina" at bounding box center [280, 165] width 528 height 6
click at [25, 168] on div "0202010120 - Dosagem de acido urico" at bounding box center [280, 165] width 528 height 6
click at [25, 168] on div "0202010210 - Dosagem de calcio" at bounding box center [280, 165] width 528 height 6
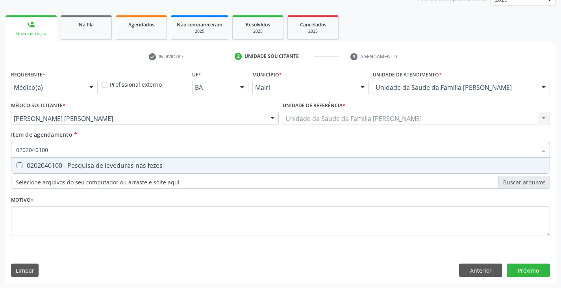
click at [25, 168] on div "0202040100 - Pesquisa de leveduras nas fezes" at bounding box center [280, 165] width 528 height 6
click at [25, 168] on div "0202050017 - Analise de caracteres fisicos, elementos e sedimento da urina" at bounding box center [280, 165] width 528 height 6
click at [33, 162] on div "0202050017 - Analise de caracteres fisicos, elementos e sedimento da urina" at bounding box center [280, 165] width 528 height 6
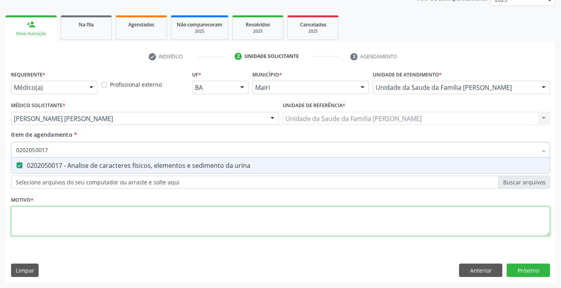
click at [31, 219] on div "Requerente * Médico(a) Médico(a) Enfermeiro(a) Paciente Nenhum resultado encont…" at bounding box center [280, 157] width 538 height 178
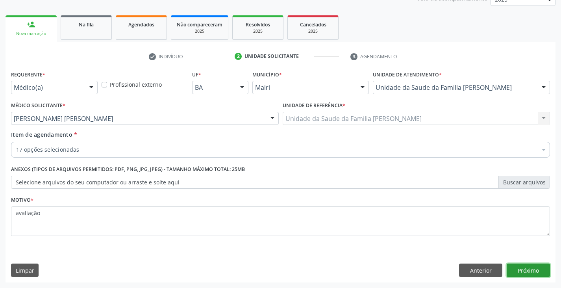
click at [539, 273] on button "Próximo" at bounding box center [527, 269] width 43 height 13
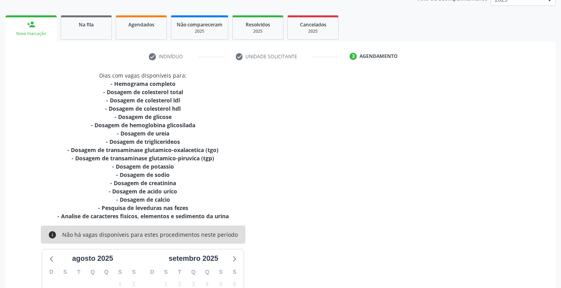
scroll to position [210, 0]
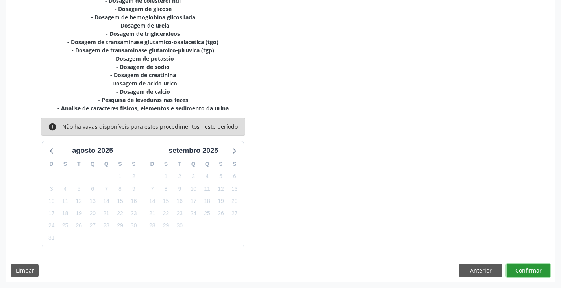
click at [525, 274] on button "Confirmar" at bounding box center [527, 270] width 43 height 13
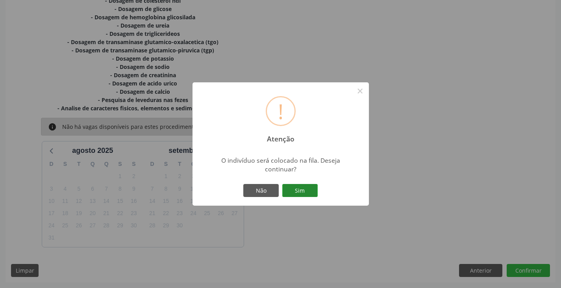
click at [298, 185] on button "Sim" at bounding box center [299, 190] width 35 height 13
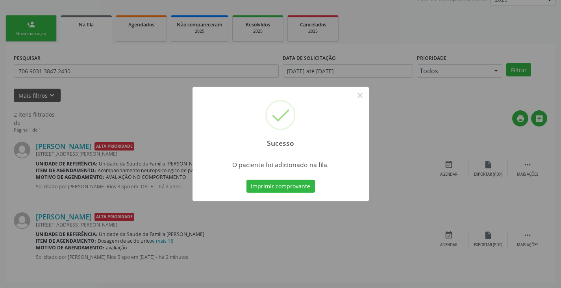
scroll to position [0, 0]
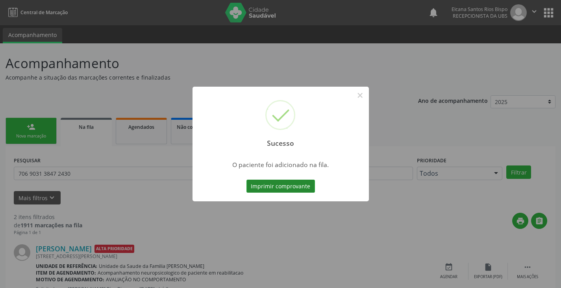
click at [295, 186] on button "Imprimir comprovante" at bounding box center [280, 185] width 68 height 13
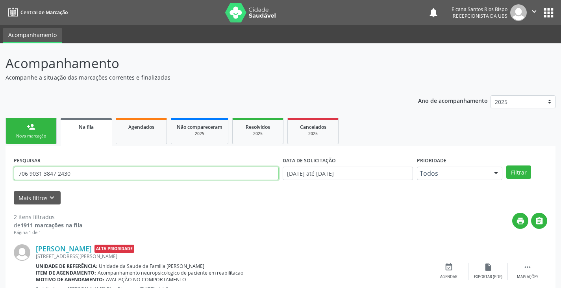
drag, startPoint x: 75, startPoint y: 173, endPoint x: 0, endPoint y: 172, distance: 74.8
click at [0, 172] on div "Acompanhamento Acompanhe a situação das marcações correntes e finalizadas Relat…" at bounding box center [280, 216] width 561 height 347
paste input "0 5055 0449 2858"
click at [506, 165] on button "Filtrar" at bounding box center [518, 171] width 25 height 13
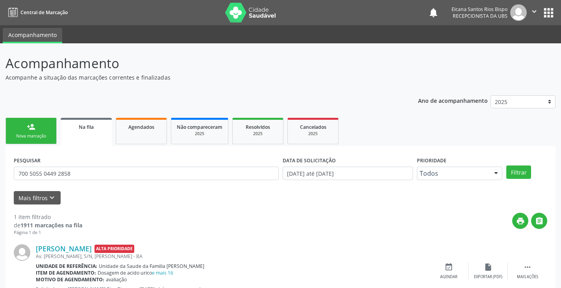
scroll to position [32, 0]
